Goal: Information Seeking & Learning: Learn about a topic

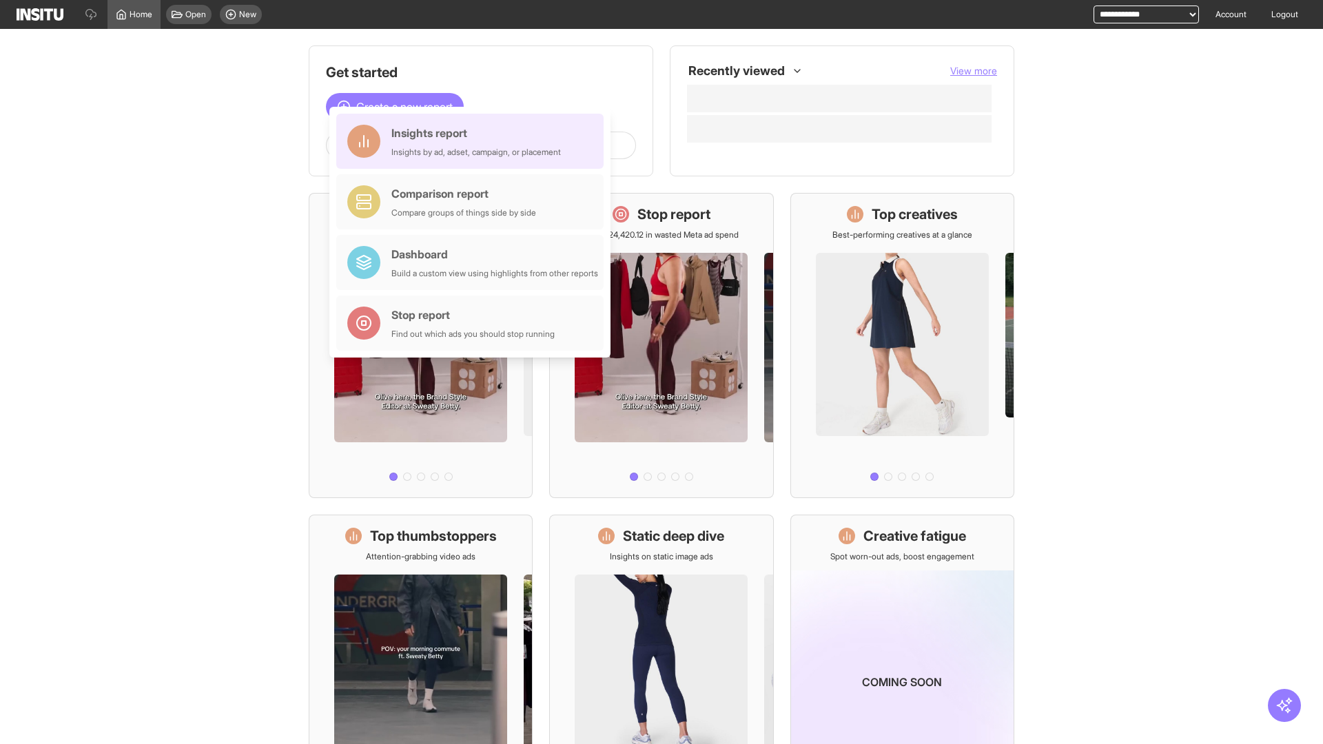
click at [473, 141] on div "Insights report Insights by ad, adset, campaign, or placement" at bounding box center [476, 141] width 170 height 33
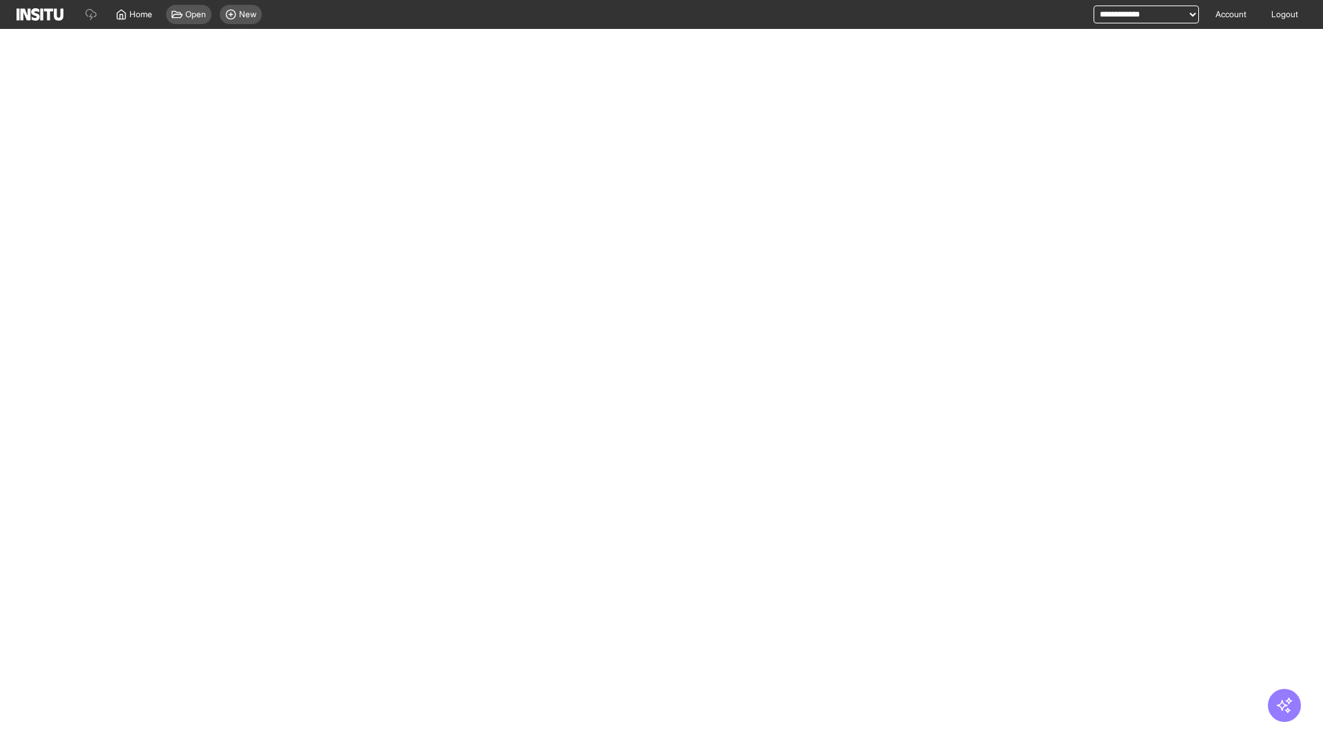
select select "**"
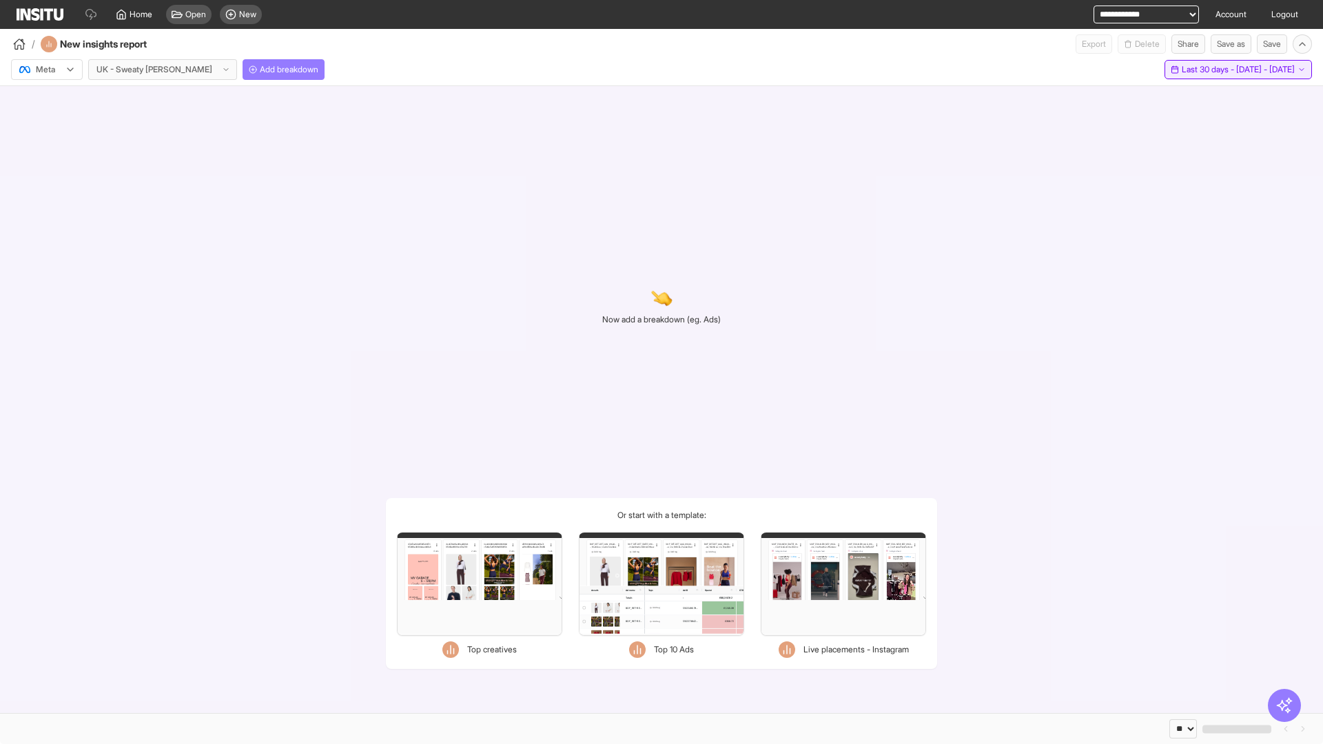
click at [1212, 70] on span "Last 30 days - [DATE] - [DATE]" at bounding box center [1238, 69] width 113 height 11
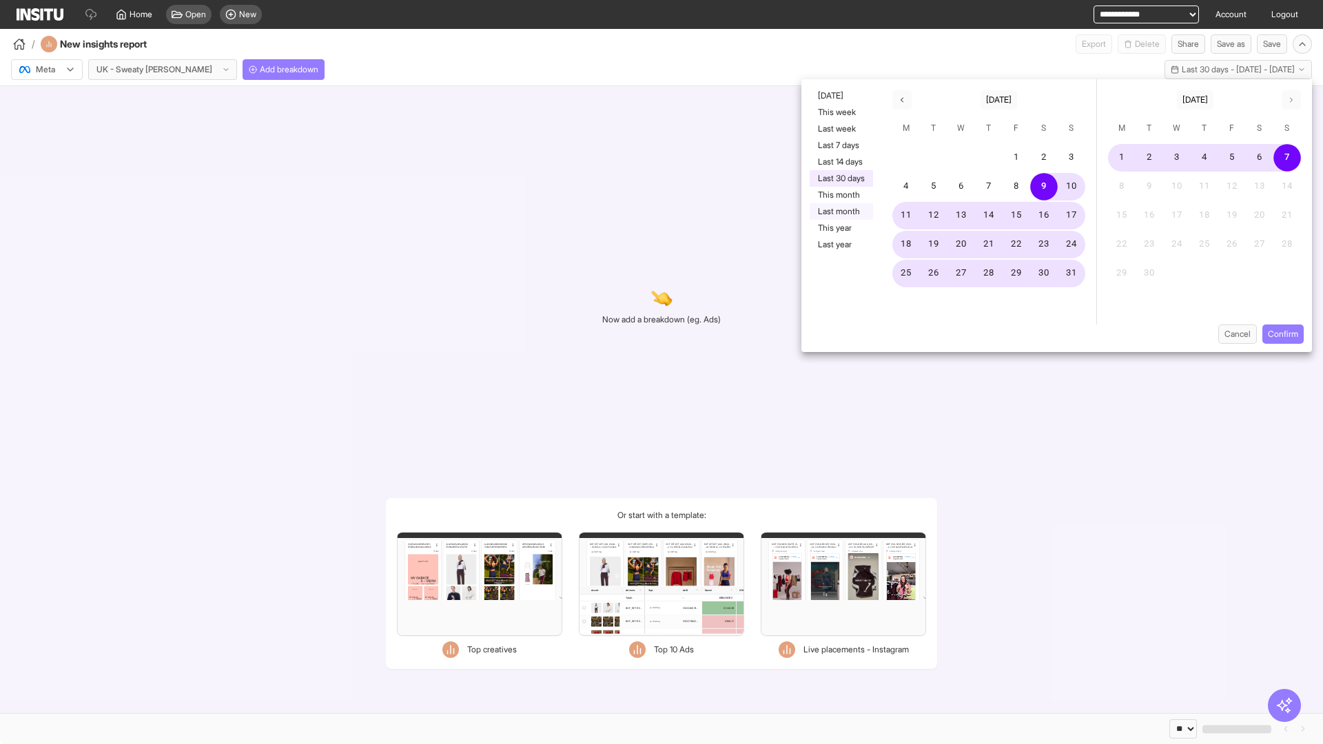
click at [840, 212] on button "Last month" at bounding box center [841, 211] width 63 height 17
